Goal: Task Accomplishment & Management: Complete application form

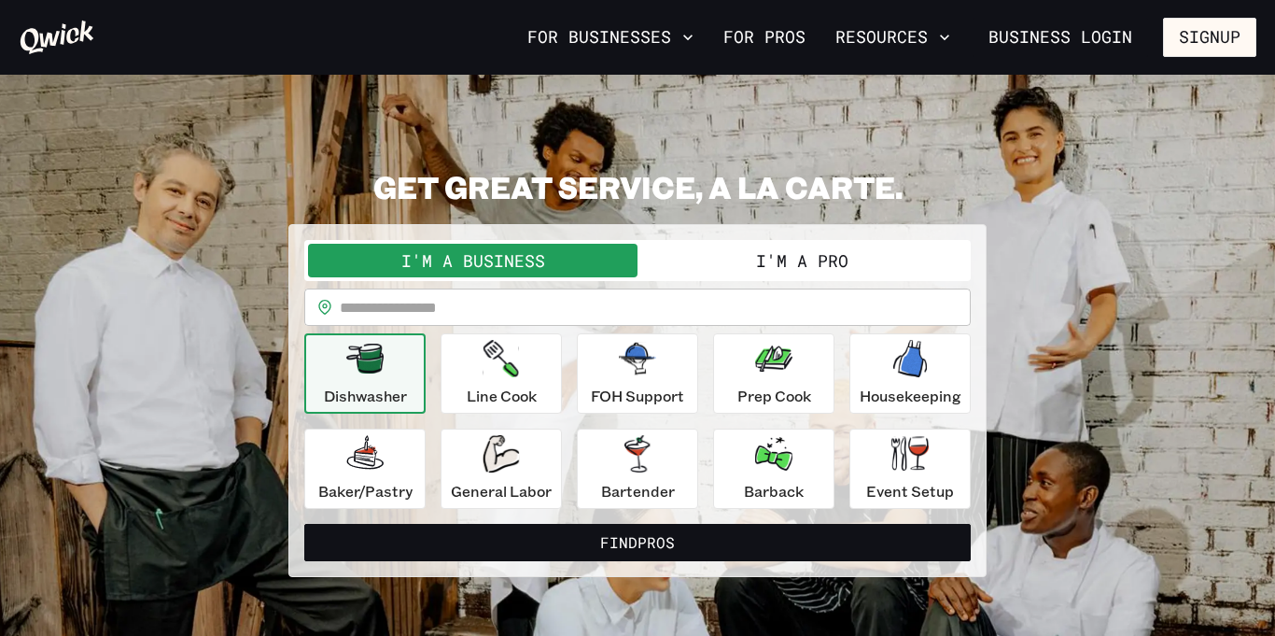
click at [800, 253] on button "I'm a Pro" at bounding box center [803, 261] width 330 height 34
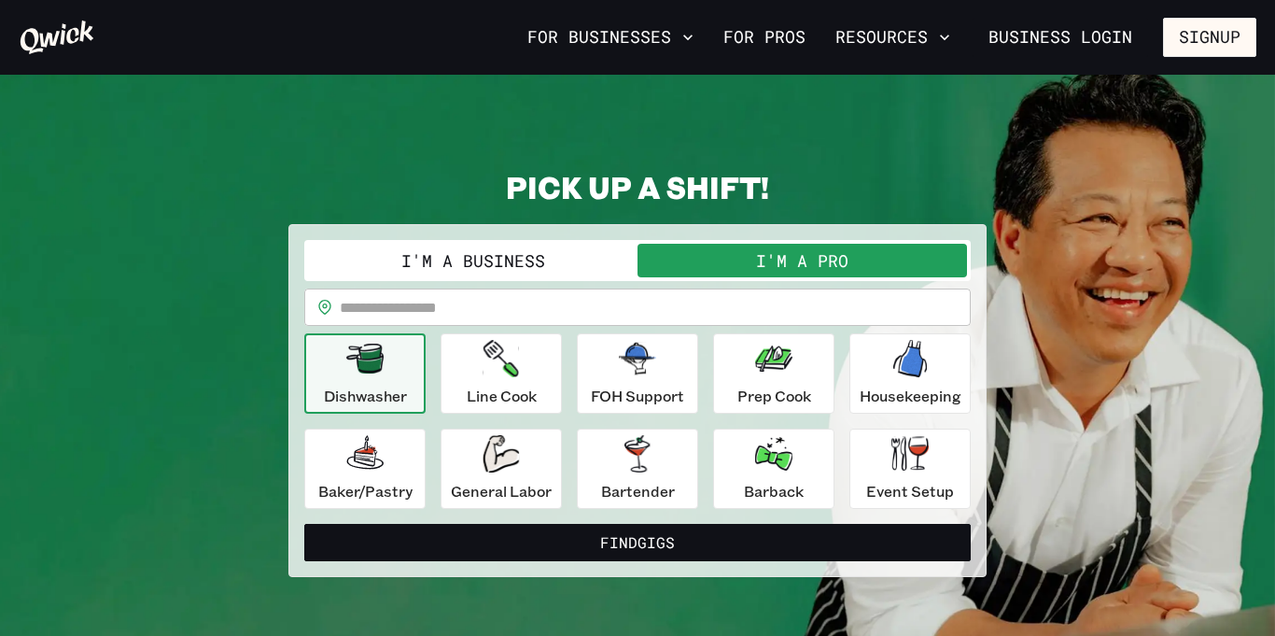
click at [414, 311] on input "text" at bounding box center [655, 306] width 631 height 37
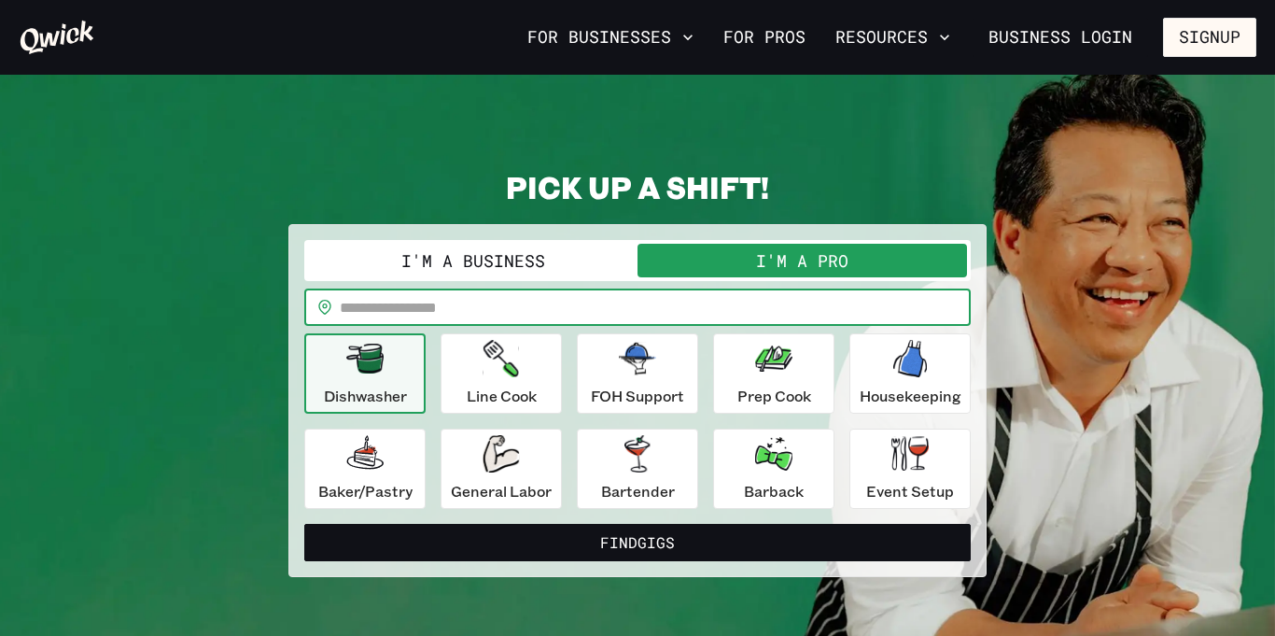
type input "*****"
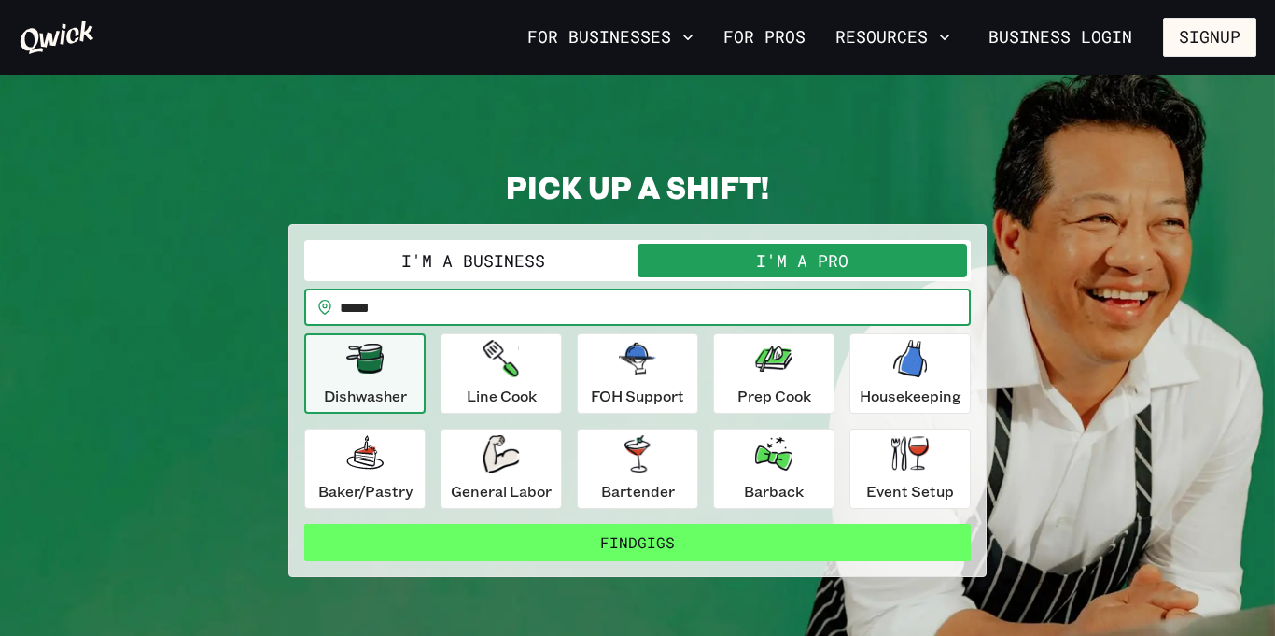
click at [585, 539] on button "Find Gigs" at bounding box center [637, 542] width 667 height 37
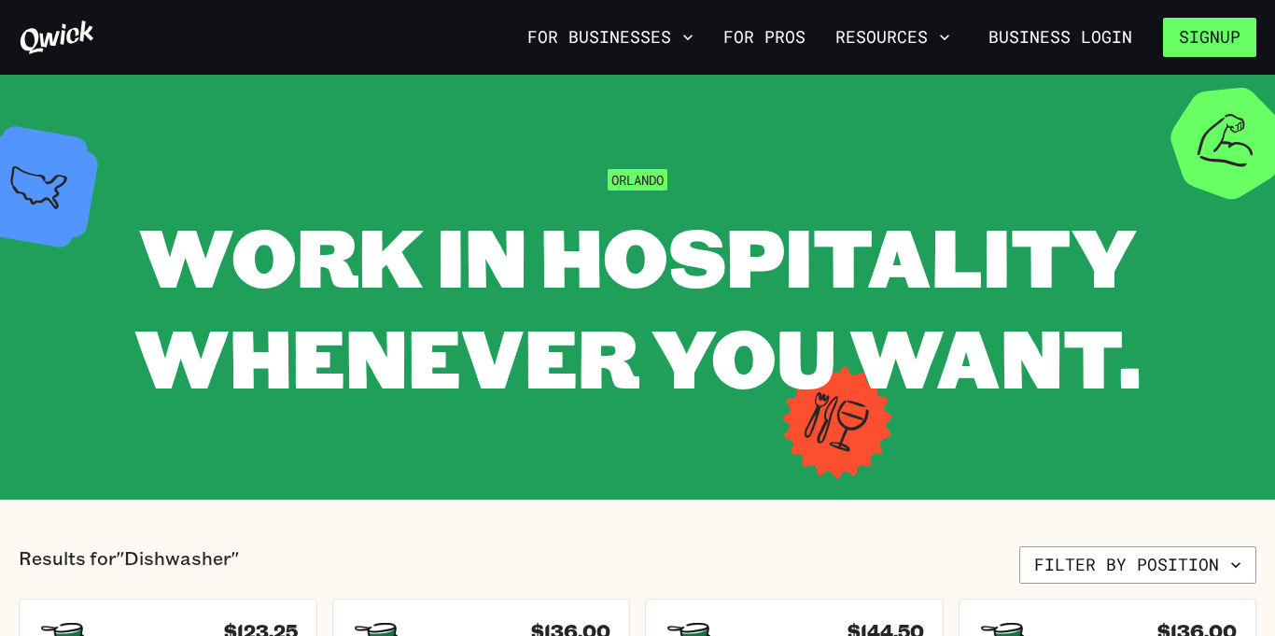
click at [1206, 35] on button "Signup" at bounding box center [1209, 37] width 93 height 39
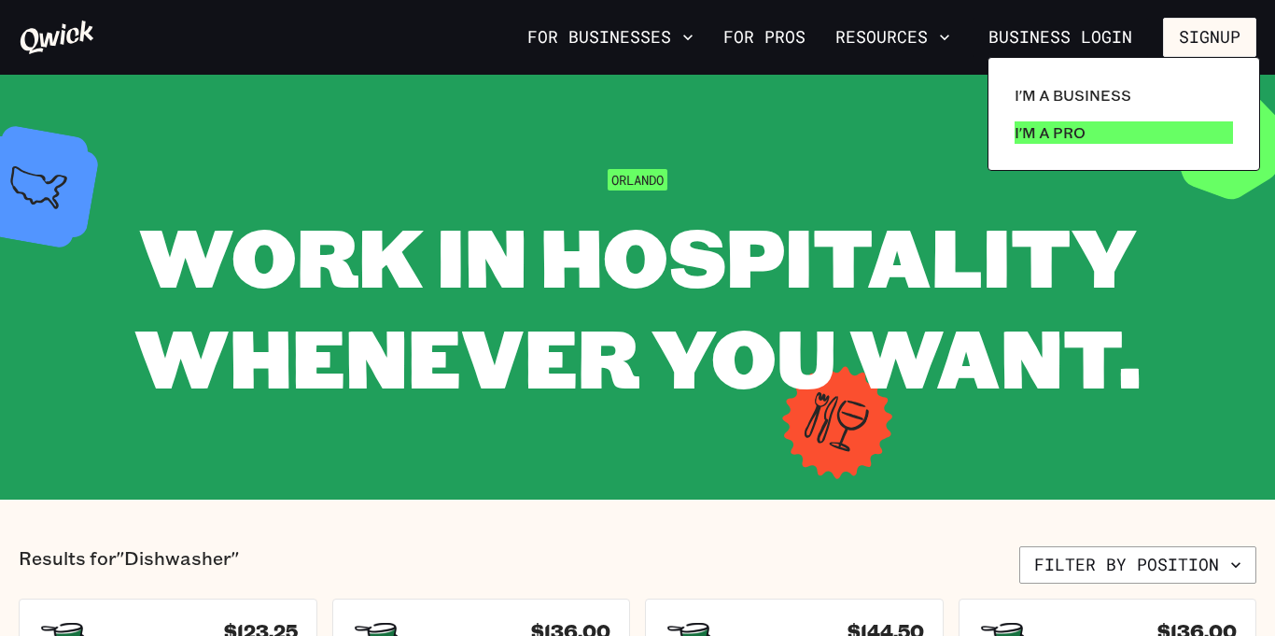
click at [1079, 127] on p "I'm a Pro" at bounding box center [1050, 132] width 71 height 22
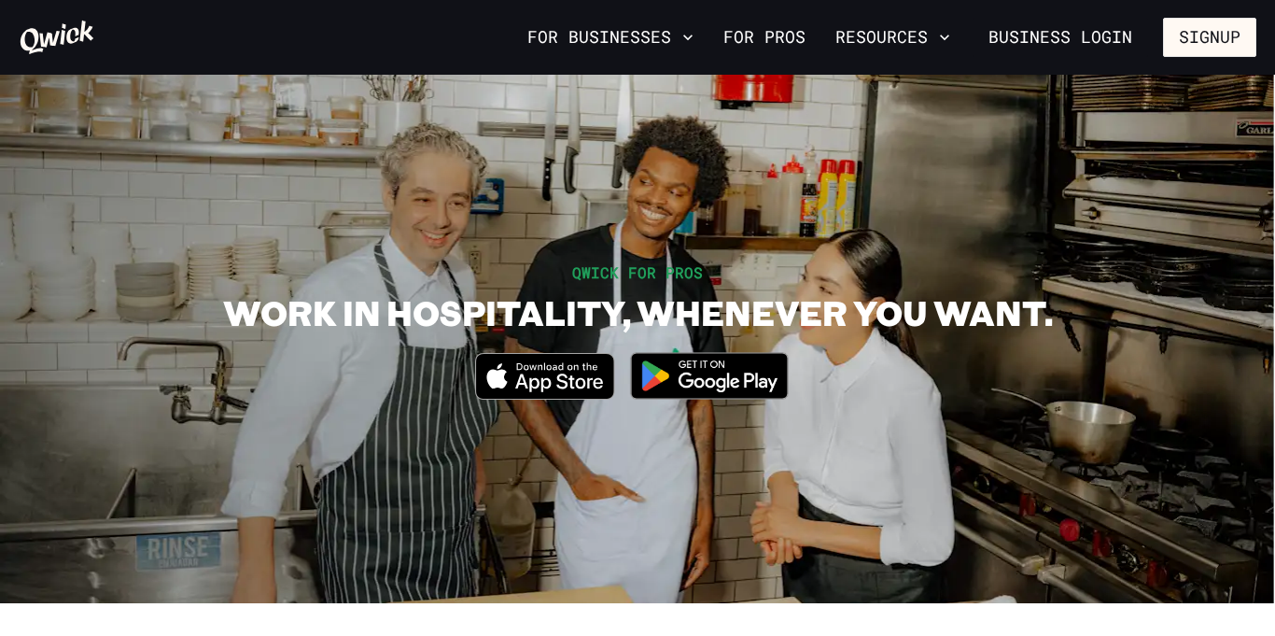
click at [710, 364] on img at bounding box center [709, 376] width 181 height 70
